Goal: Information Seeking & Learning: Understand process/instructions

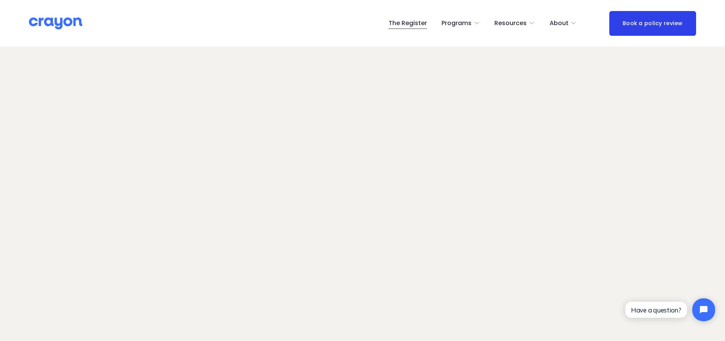
click at [0, 0] on div "Parent Hub" at bounding box center [0, 0] width 0 height 0
click at [0, 0] on span "Parent Hub" at bounding box center [0, 0] width 0 height 0
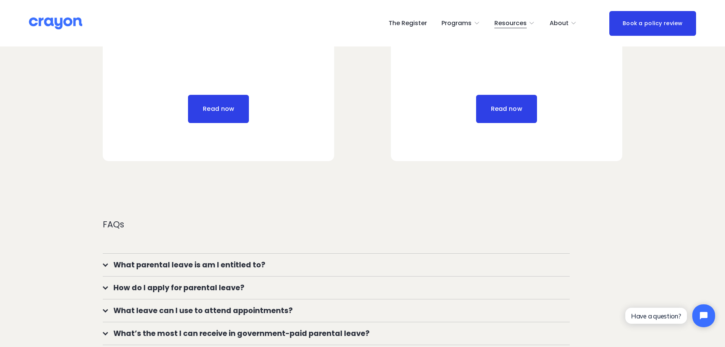
scroll to position [685, 0]
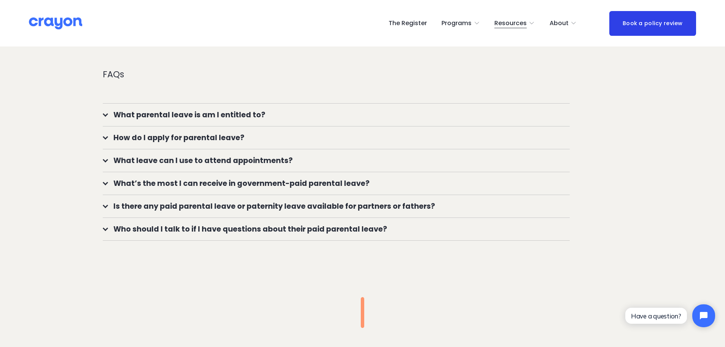
click at [155, 135] on span "How do I apply for parental leave?" at bounding box center [339, 137] width 462 height 11
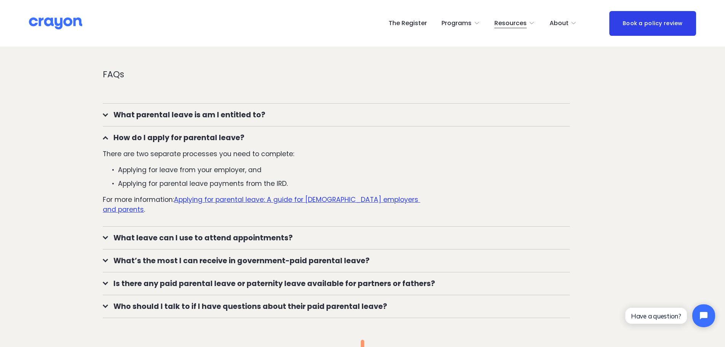
click at [155, 135] on span "How do I apply for parental leave?" at bounding box center [339, 137] width 462 height 11
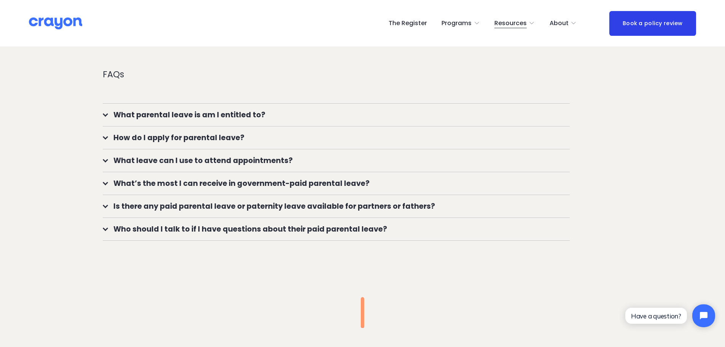
click at [155, 135] on span "How do I apply for parental leave?" at bounding box center [339, 137] width 462 height 11
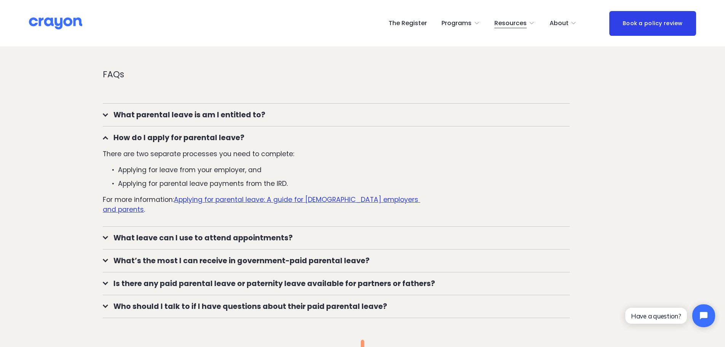
click at [155, 135] on span "How do I apply for parental leave?" at bounding box center [339, 137] width 462 height 11
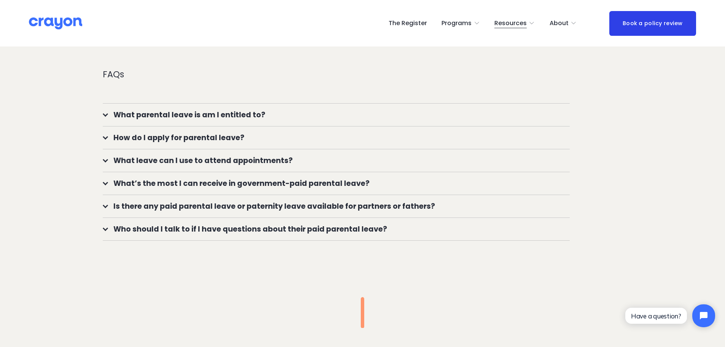
click at [155, 177] on button "What’s the most I can receive in government-paid parental leave?" at bounding box center [336, 183] width 467 height 22
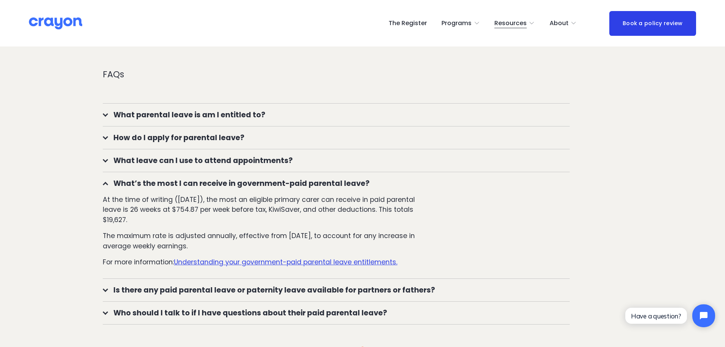
click at [155, 177] on button "What’s the most I can receive in government-paid parental leave?" at bounding box center [336, 183] width 467 height 22
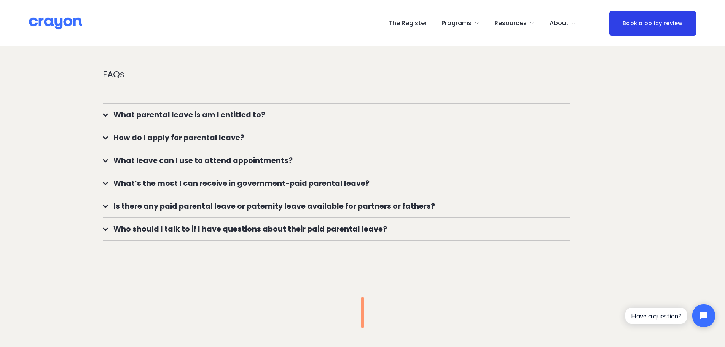
click at [162, 135] on span "How do I apply for parental leave?" at bounding box center [339, 137] width 462 height 11
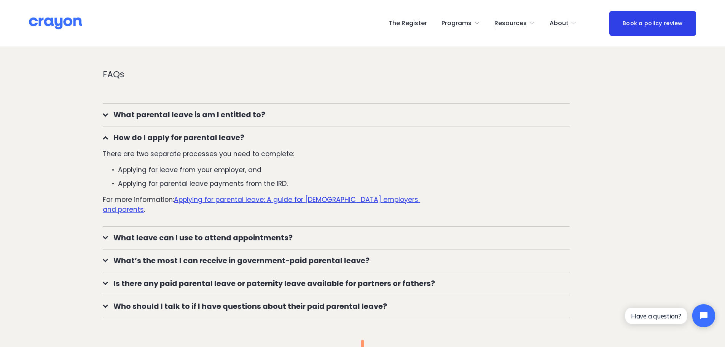
click at [238, 199] on u "Applying for parental leave: A guide for [DEMOGRAPHIC_DATA] employers and paren…" at bounding box center [261, 204] width 317 height 19
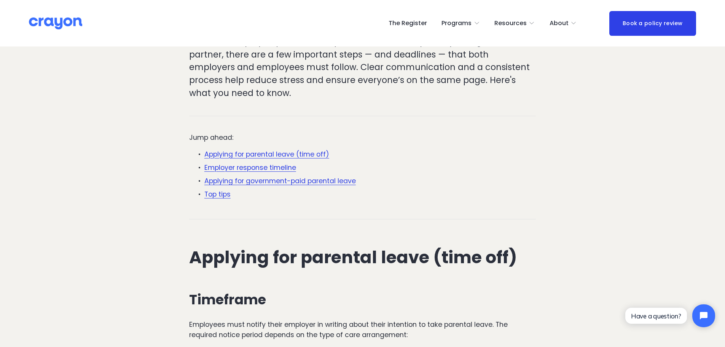
click at [299, 176] on link "Applying for government-paid parental leave" at bounding box center [279, 180] width 151 height 9
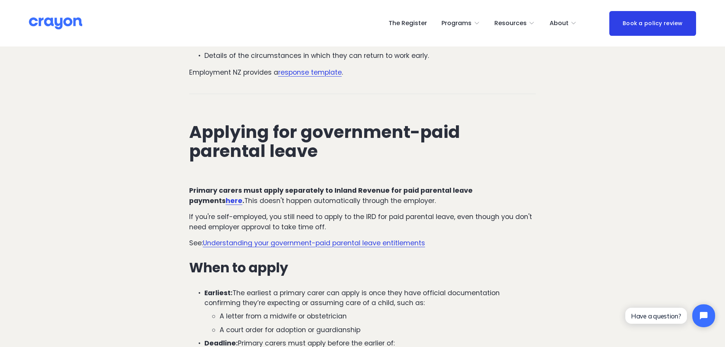
scroll to position [1454, 0]
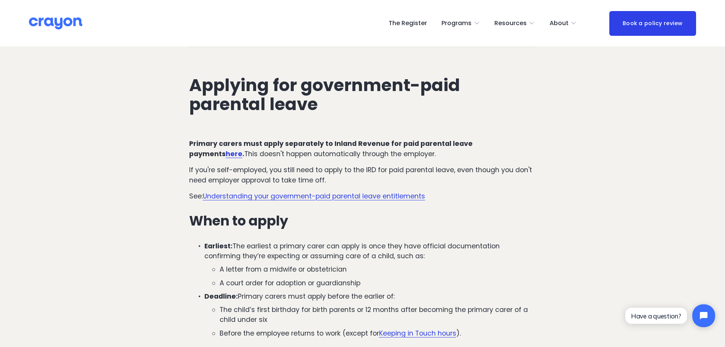
click at [505, 94] on div "Applying for government-paid parental leave" at bounding box center [363, 94] width 360 height 75
